Goal: Book appointment/travel/reservation

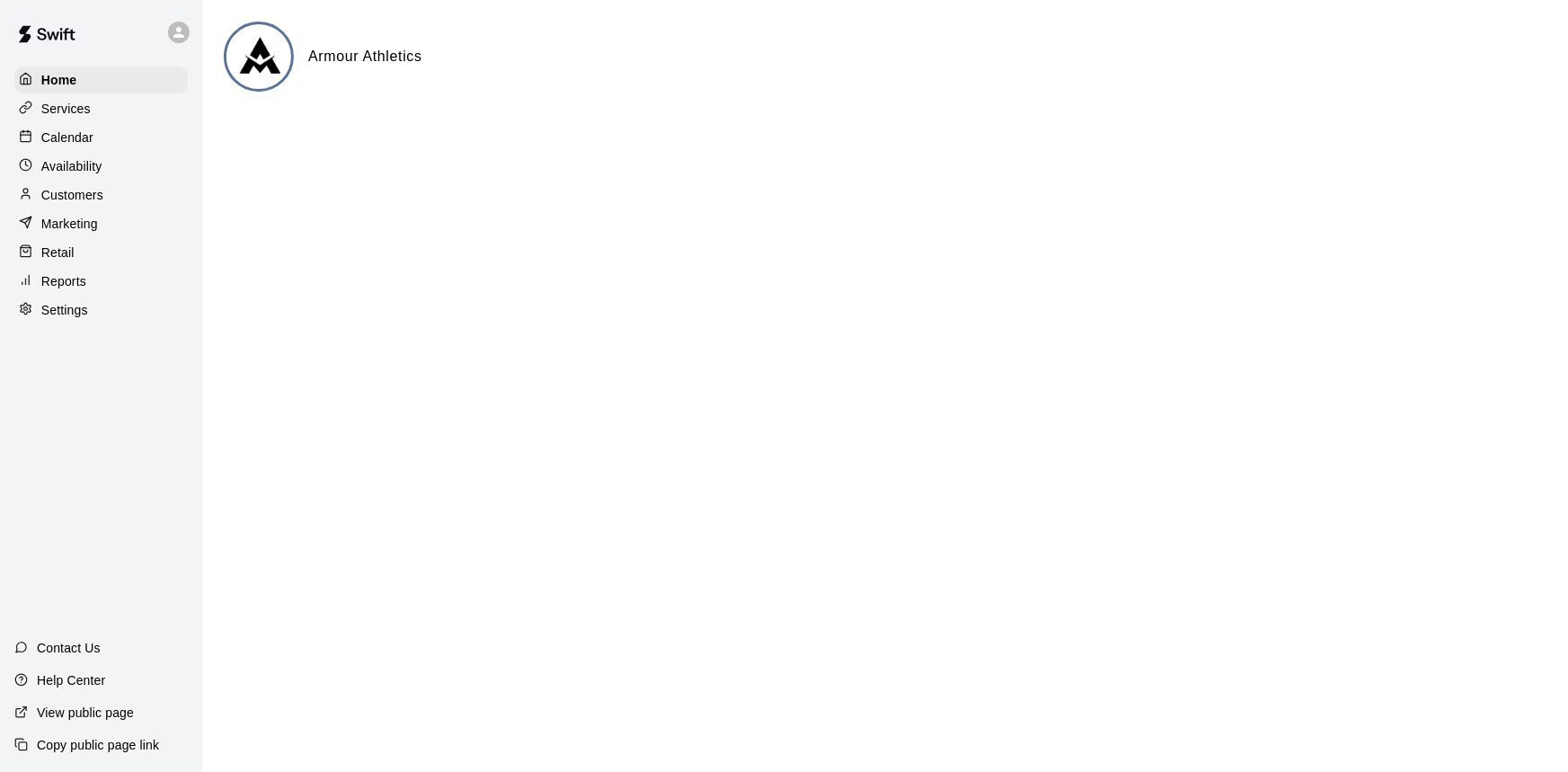
click at [115, 137] on div "Calendar" at bounding box center [101, 136] width 173 height 27
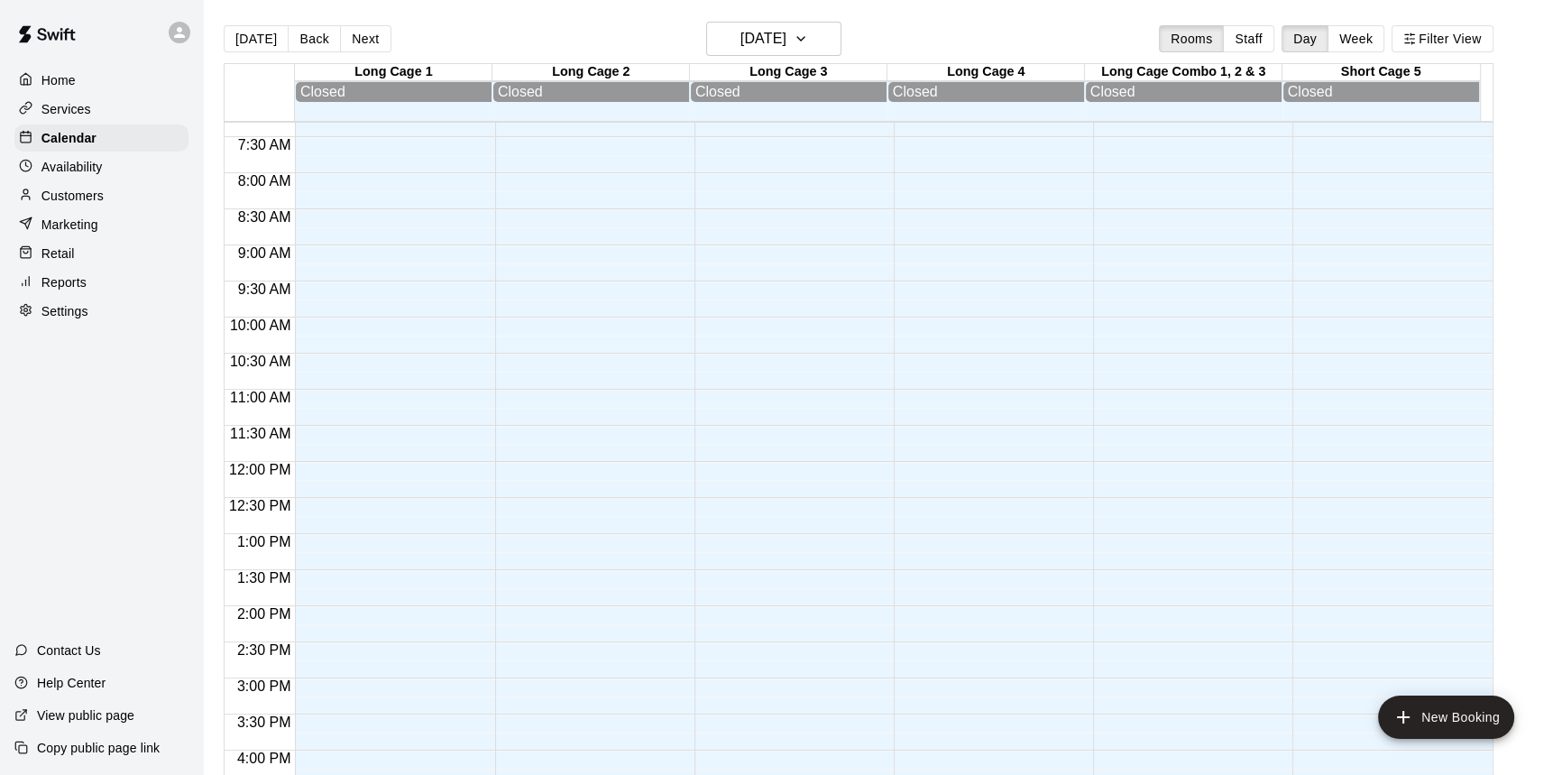
scroll to position [487, 0]
click at [757, 38] on h6 "[DATE]" at bounding box center [763, 38] width 46 height 25
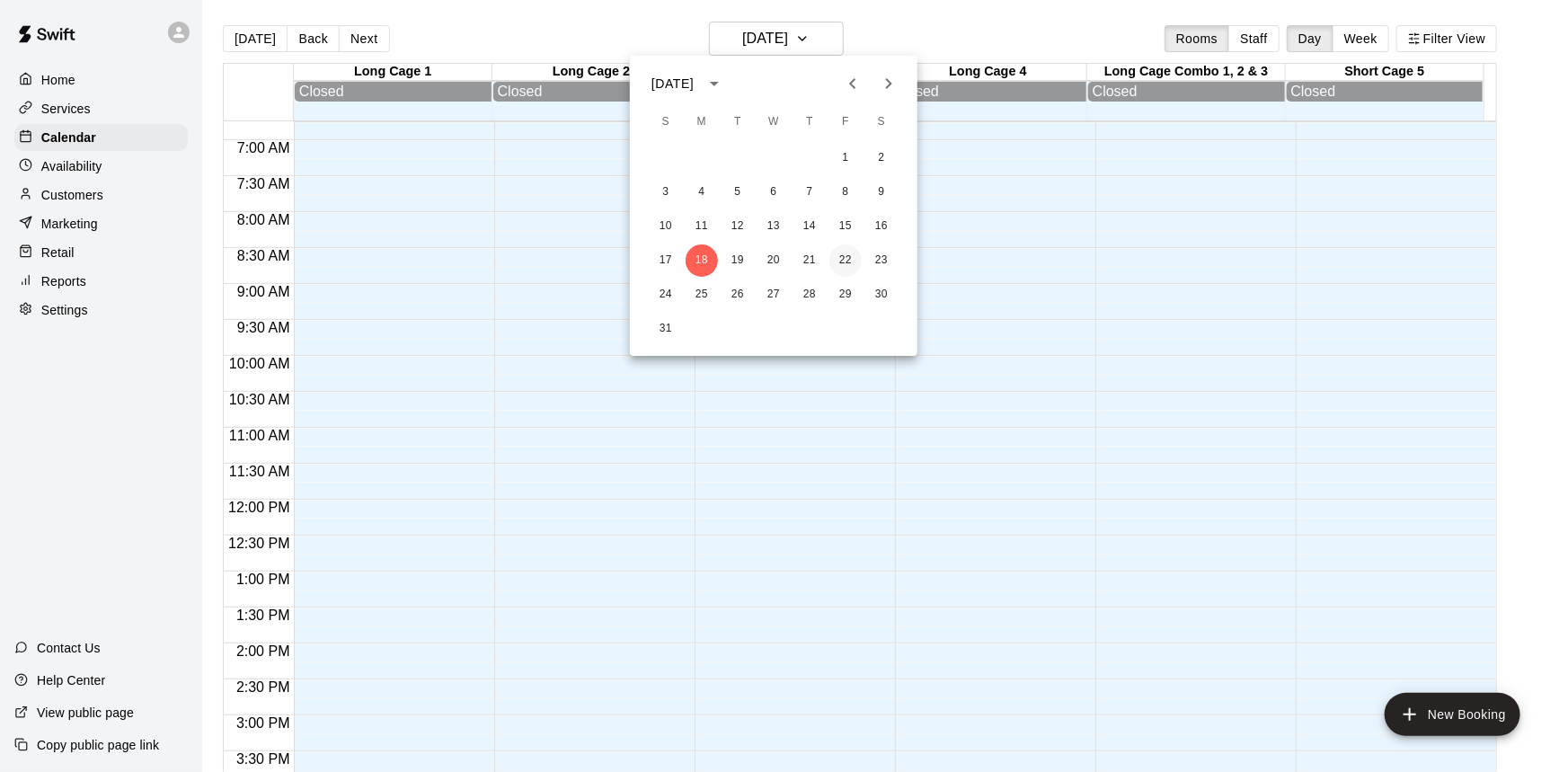
click at [835, 261] on button "22" at bounding box center [845, 260] width 32 height 32
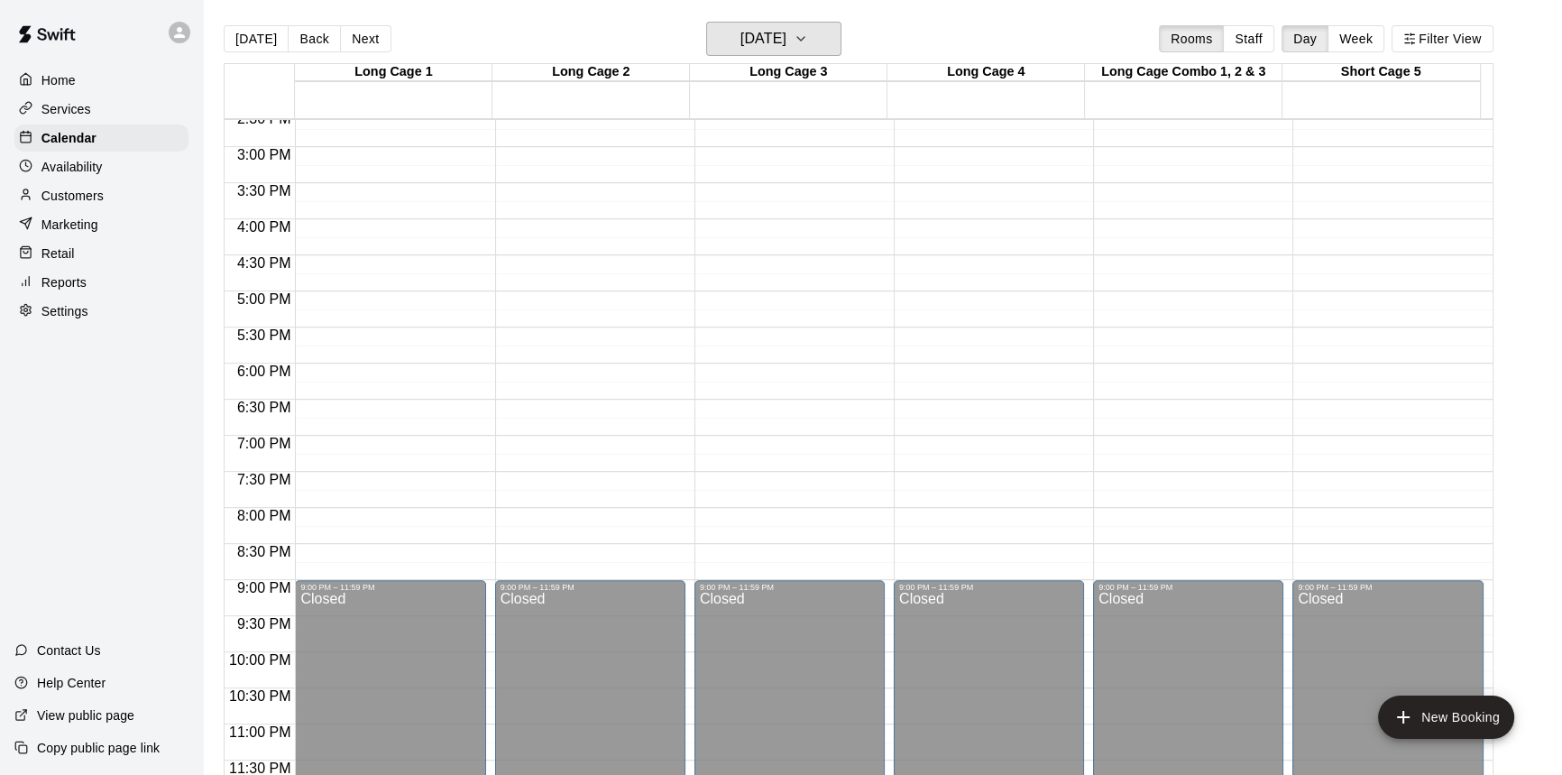
scroll to position [647, 0]
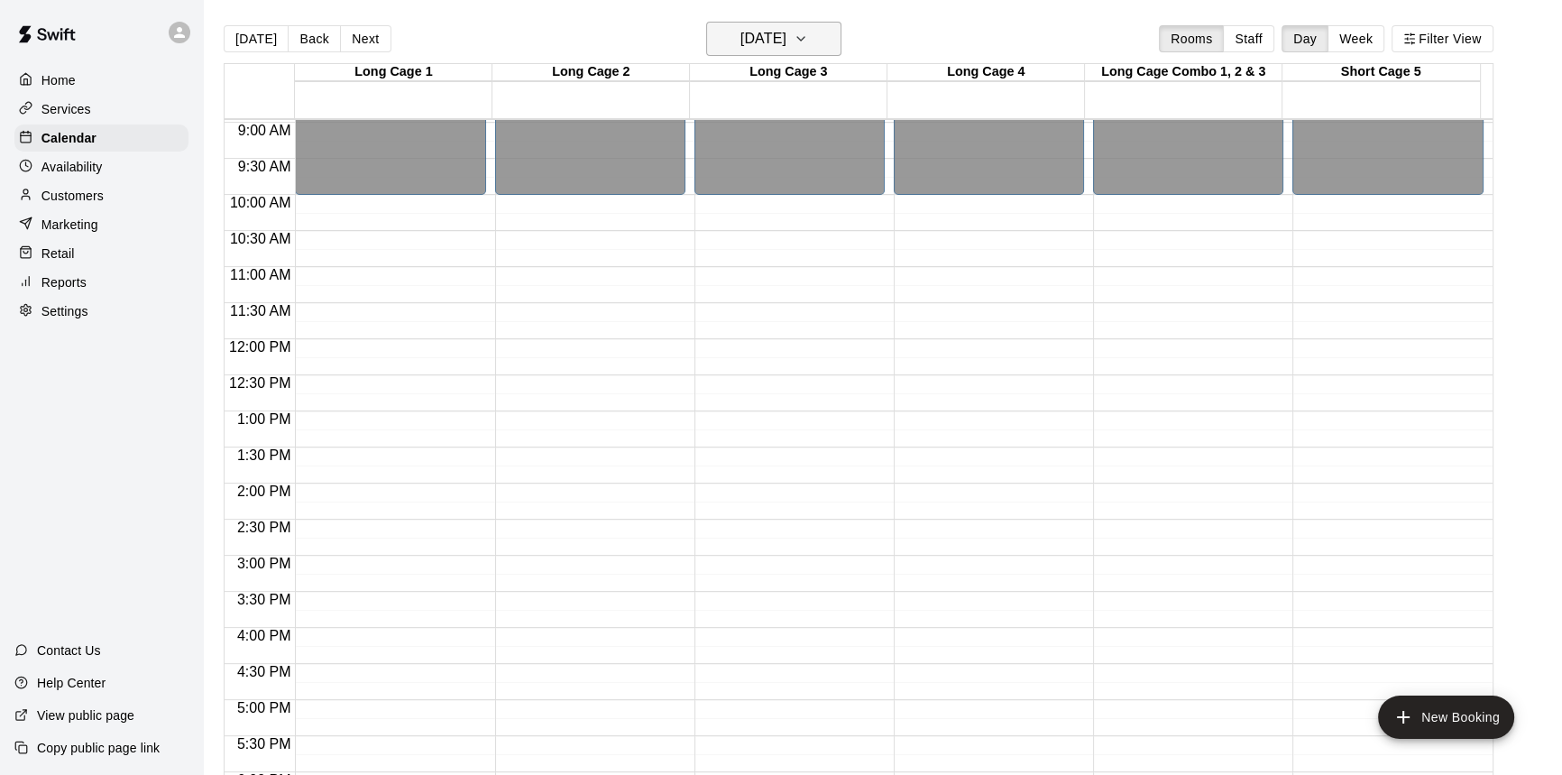
click at [786, 48] on h6 "[DATE]" at bounding box center [763, 38] width 46 height 25
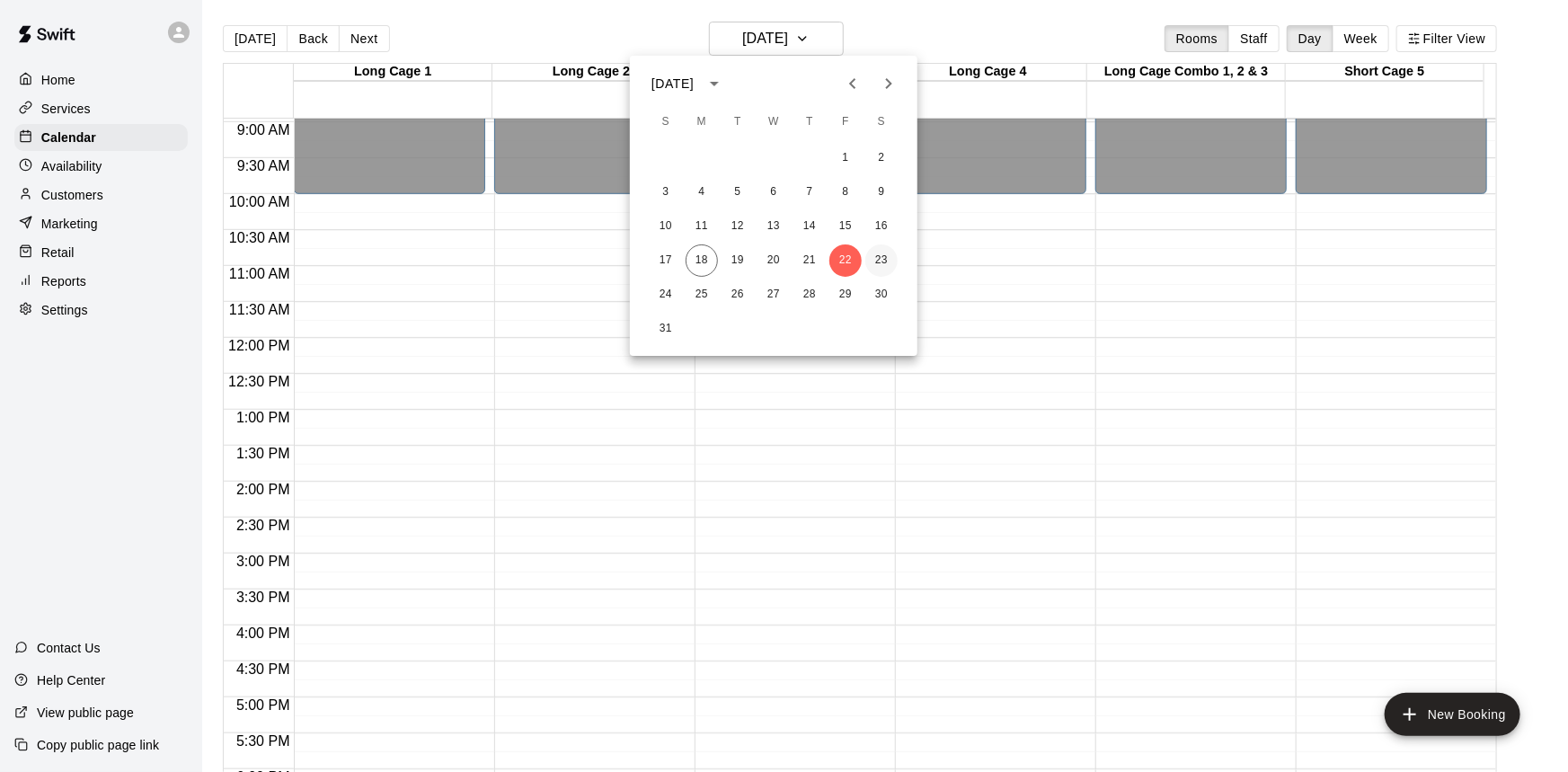
click at [875, 261] on button "23" at bounding box center [881, 260] width 32 height 32
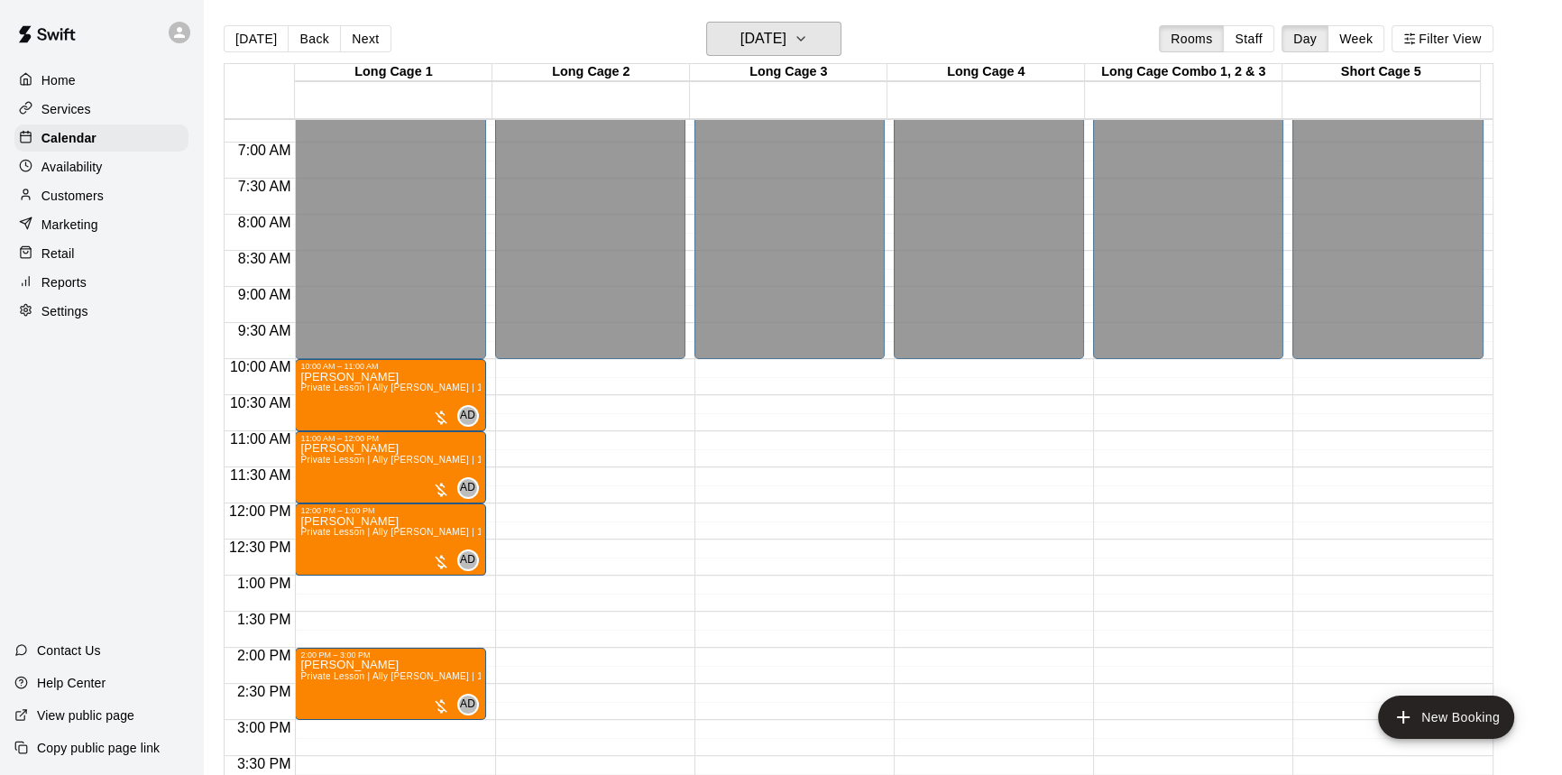
scroll to position [400, 0]
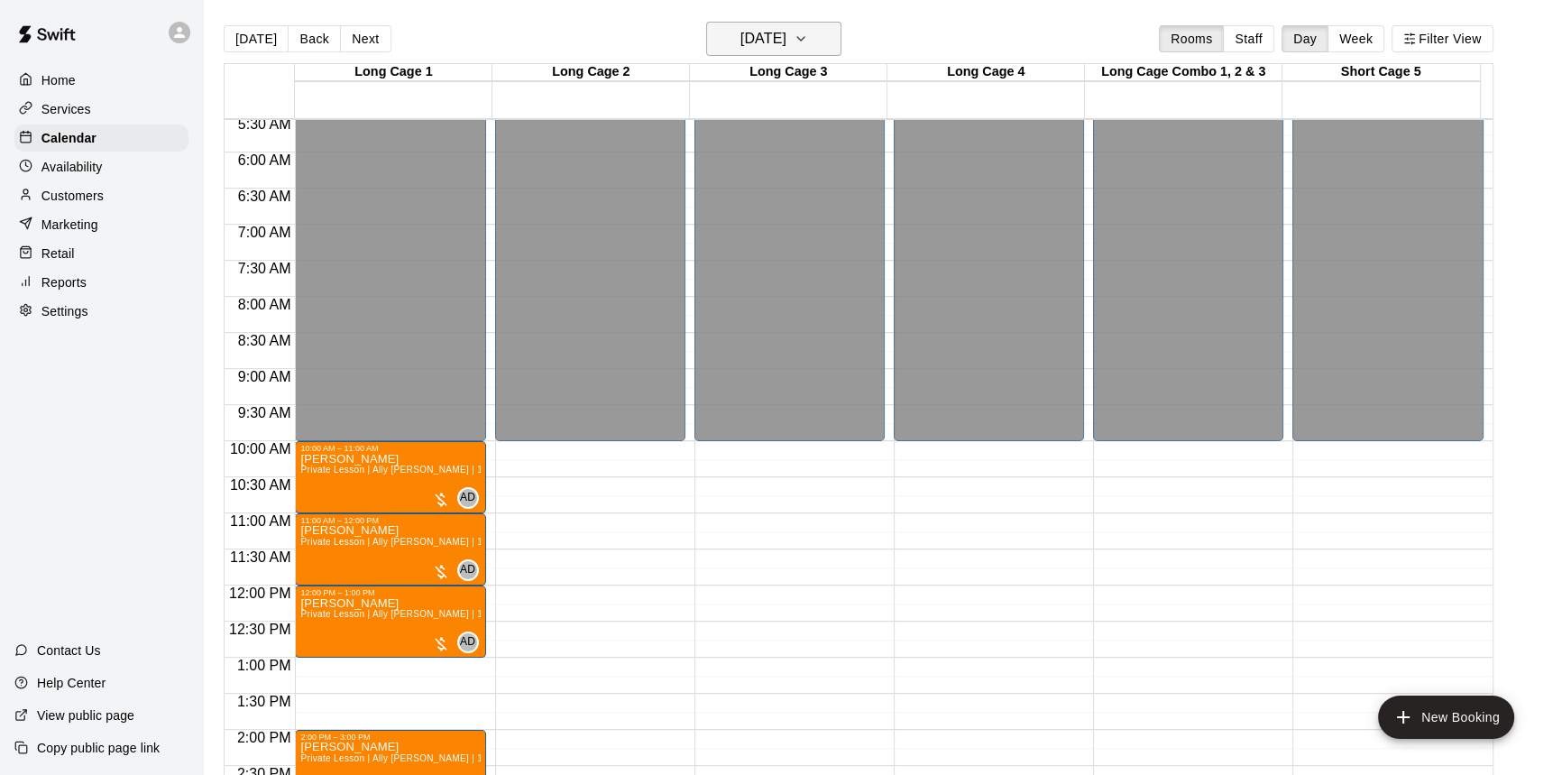
click at [755, 26] on h6 "[DATE]" at bounding box center [763, 38] width 46 height 25
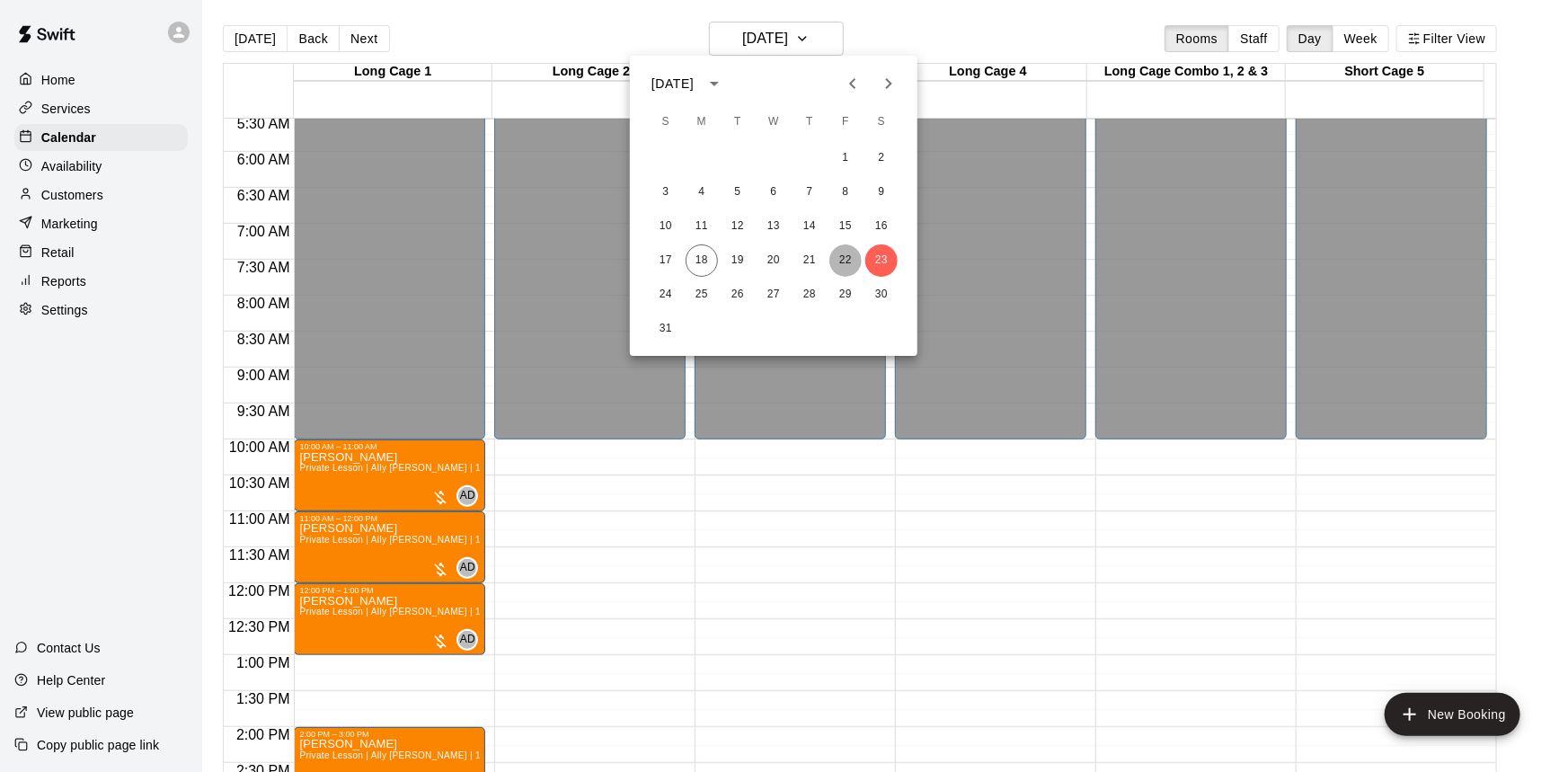
click at [840, 261] on button "22" at bounding box center [845, 260] width 32 height 32
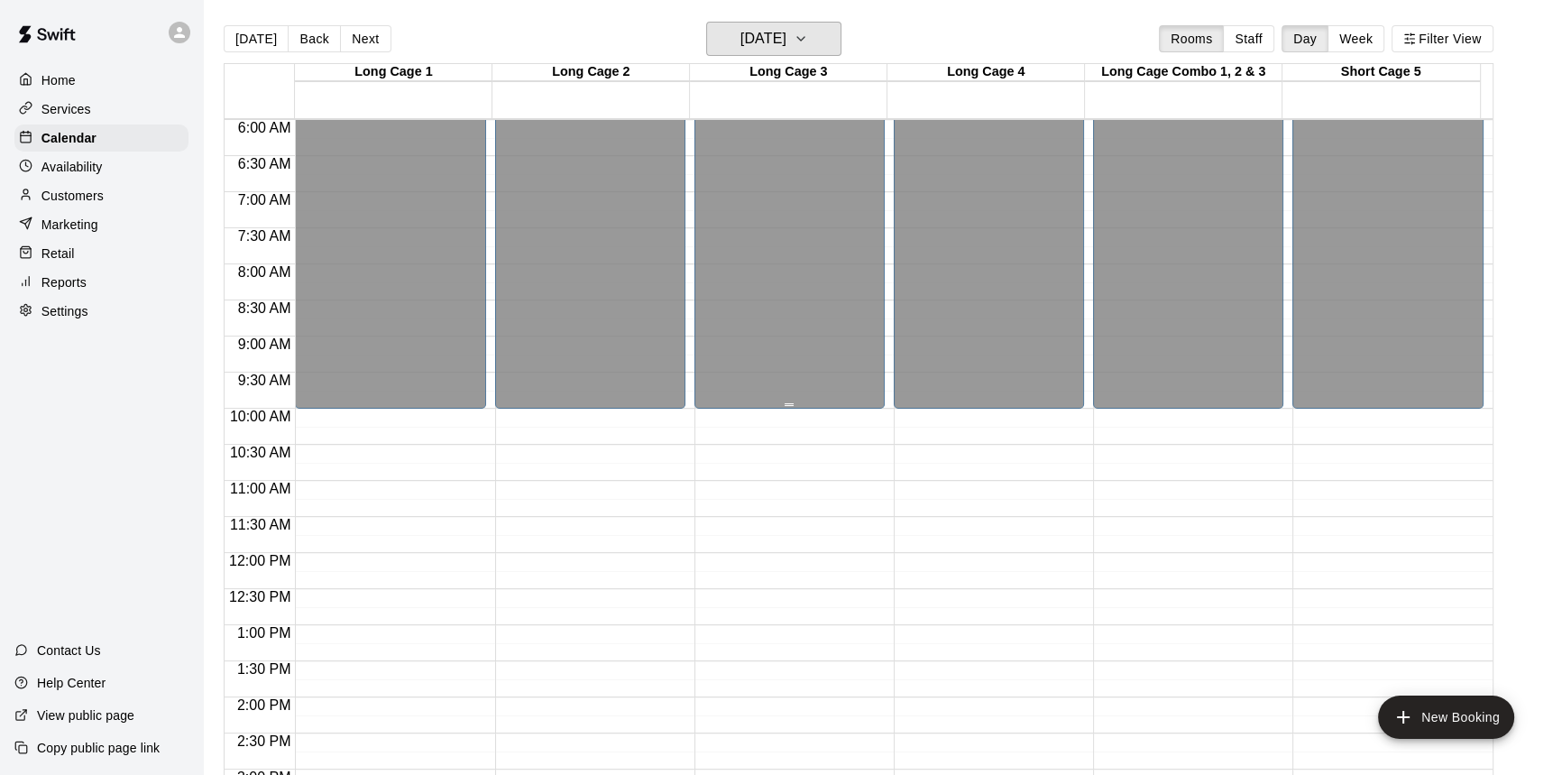
scroll to position [236, 0]
